Goal: Use online tool/utility: Utilize a website feature to perform a specific function

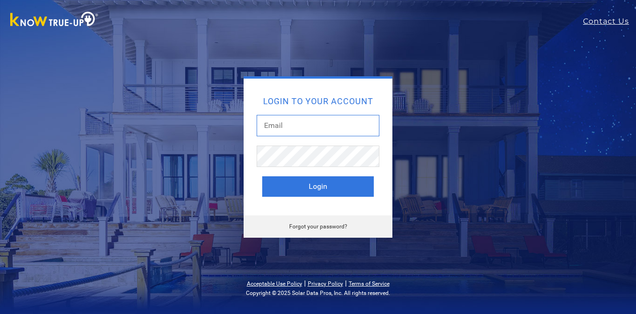
type input "ddumontsolar+smp@gmail.com"
click at [318, 186] on button "Login" at bounding box center [318, 186] width 112 height 20
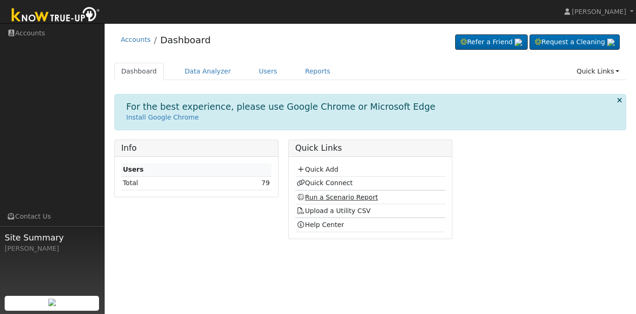
click at [324, 194] on link "Run a Scenario Report" at bounding box center [336, 196] width 81 height 7
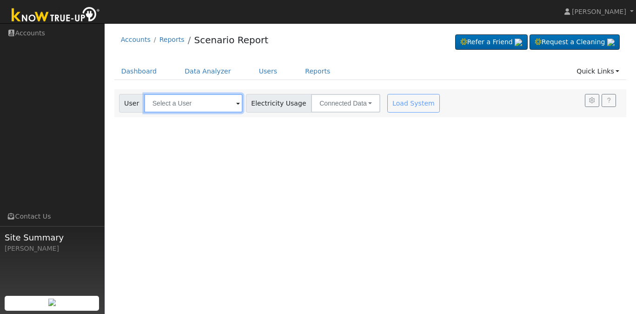
click at [204, 102] on input "text" at bounding box center [193, 103] width 99 height 19
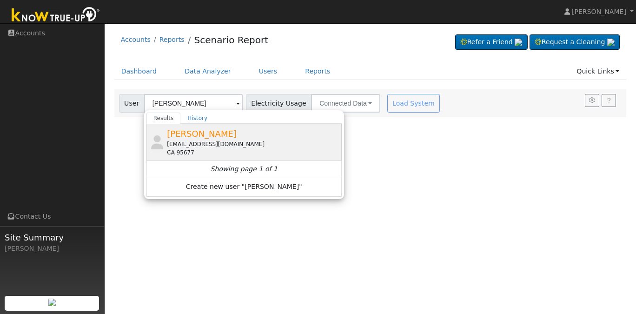
drag, startPoint x: 199, startPoint y: 122, endPoint x: 192, endPoint y: 134, distance: 13.9
click at [192, 134] on span "Leah Robinson" at bounding box center [202, 134] width 70 height 10
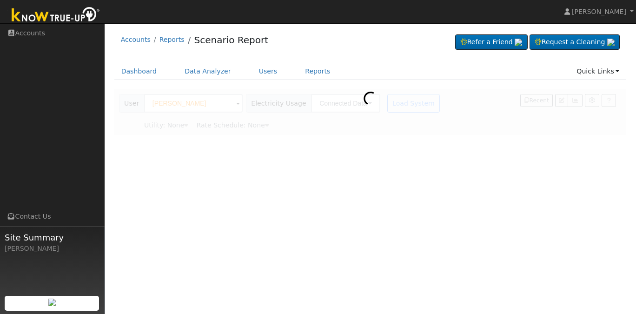
type input "Leah Robinson"
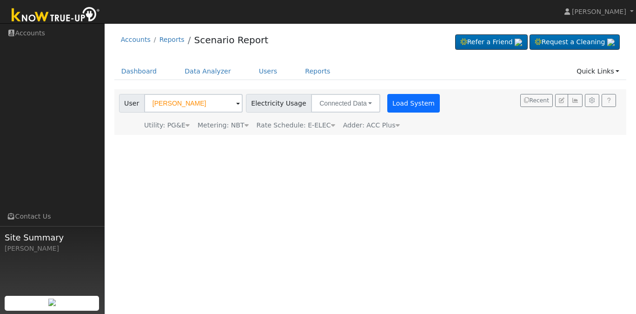
click at [402, 104] on button "Load System" at bounding box center [413, 103] width 53 height 19
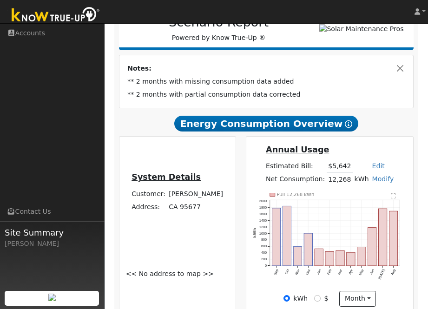
scroll to position [189, 0]
